Goal: Navigation & Orientation: Understand site structure

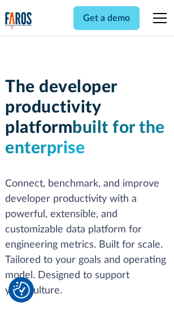
scroll to position [170, 0]
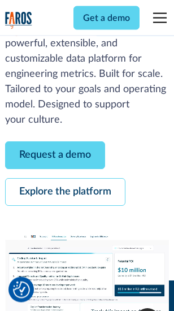
click at [55, 156] on link "Request a demo" at bounding box center [55, 156] width 100 height 28
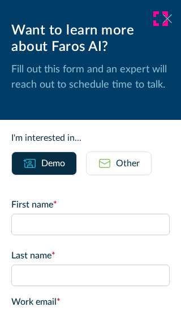
click at [163, 19] on icon at bounding box center [167, 18] width 9 height 8
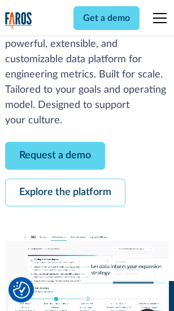
scroll to position [207, 0]
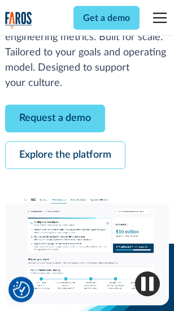
click at [65, 156] on link "Explore the platform" at bounding box center [65, 156] width 120 height 28
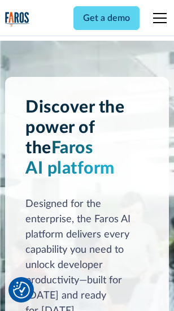
scroll to position [8611, 0]
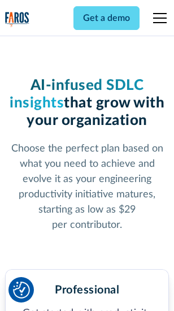
scroll to position [1796, 0]
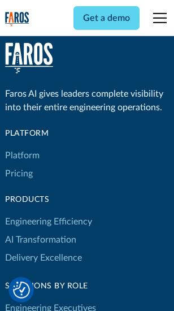
click at [22, 155] on link "Platform" at bounding box center [22, 155] width 34 height 18
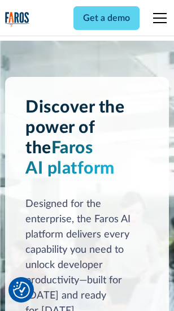
scroll to position [8974, 0]
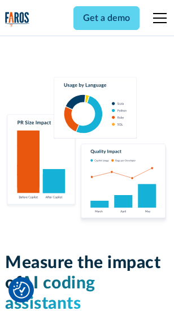
scroll to position [7058, 0]
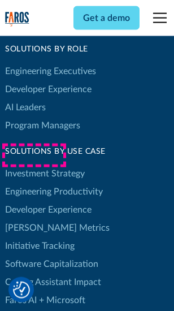
click at [34, 219] on link "[PERSON_NAME] Metrics" at bounding box center [57, 228] width 105 height 18
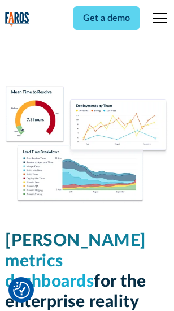
scroll to position [5007, 0]
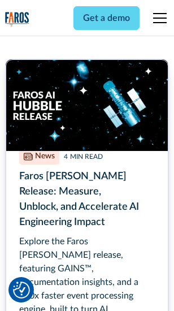
scroll to position [5119, 0]
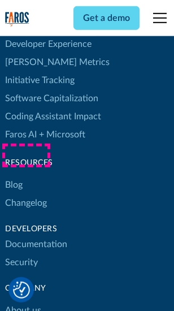
click at [26, 194] on link "Changelog" at bounding box center [26, 203] width 42 height 18
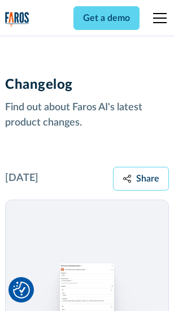
scroll to position [13860, 0]
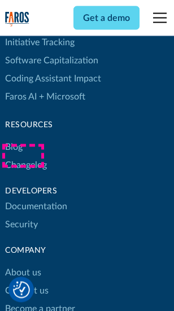
click at [23, 264] on link "About us" at bounding box center [23, 273] width 36 height 18
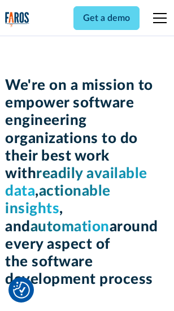
scroll to position [3912, 0]
